Goal: Task Accomplishment & Management: Manage account settings

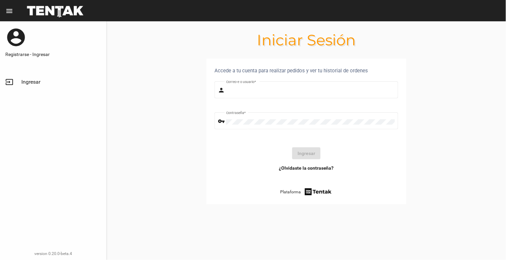
type input "[EMAIL_ADDRESS][DOMAIN_NAME]"
click at [299, 153] on button "Ingresar" at bounding box center [306, 153] width 28 height 12
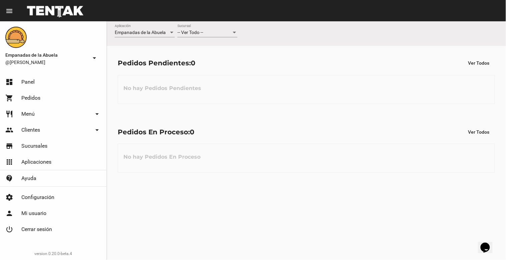
click at [235, 32] on div at bounding box center [234, 33] width 3 height 2
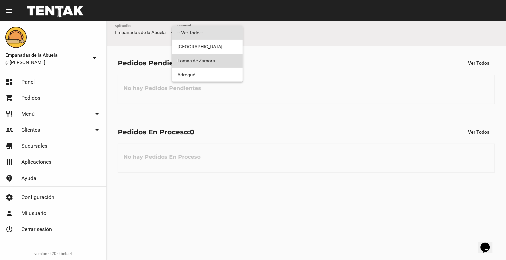
drag, startPoint x: 225, startPoint y: 59, endPoint x: 481, endPoint y: 26, distance: 258.1
click at [231, 58] on span "Lomas de Zamora" at bounding box center [207, 61] width 60 height 14
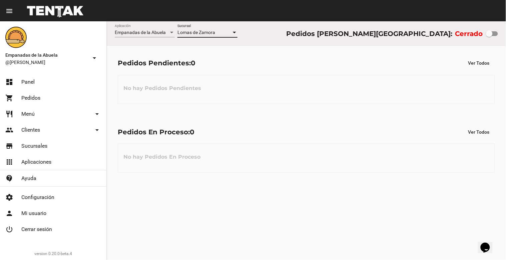
click at [490, 34] on div at bounding box center [489, 33] width 7 height 7
click at [489, 36] on input "checkbox" at bounding box center [489, 36] width 0 height 0
checkbox input "true"
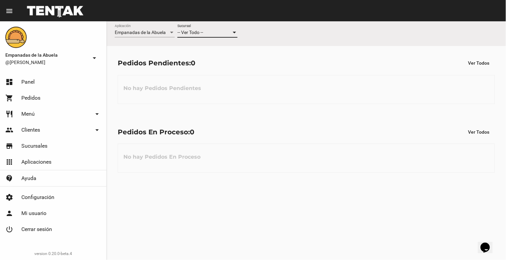
click at [234, 33] on div at bounding box center [234, 33] width 3 height 2
click at [214, 58] on span "Lomas de Zamora" at bounding box center [207, 61] width 60 height 14
